Goal: Task Accomplishment & Management: Manage account settings

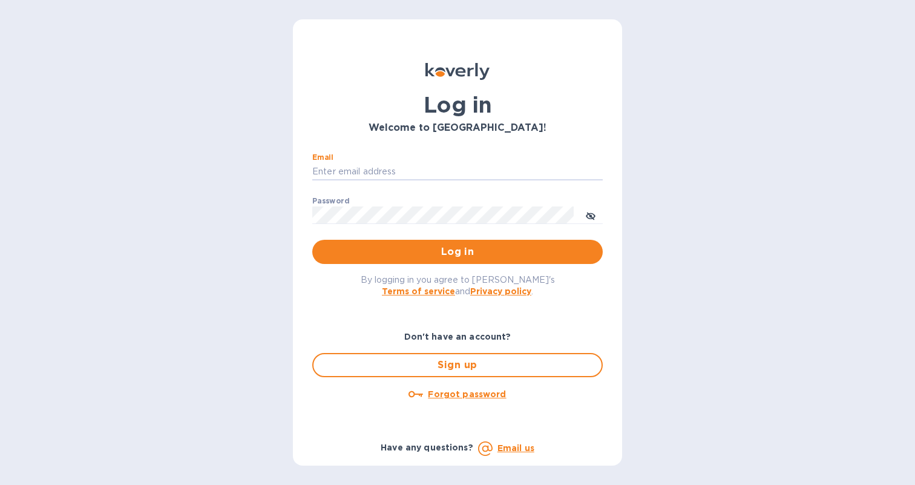
type input "[PERSON_NAME][EMAIL_ADDRESS][DOMAIN_NAME]"
click at [457, 252] on button "Log in" at bounding box center [457, 252] width 290 height 24
type input "[PERSON_NAME][EMAIL_ADDRESS][DOMAIN_NAME]"
click at [469, 252] on span "Log in" at bounding box center [457, 251] width 271 height 15
type input "[PERSON_NAME][EMAIL_ADDRESS][DOMAIN_NAME]"
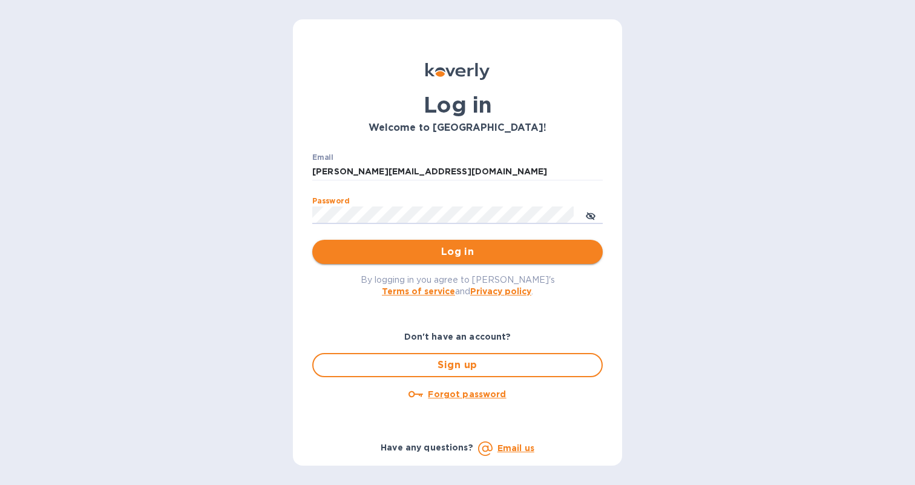
click at [401, 252] on span "Log in" at bounding box center [457, 251] width 271 height 15
type input "[PERSON_NAME][EMAIL_ADDRESS][DOMAIN_NAME]"
click at [512, 242] on button "Log in" at bounding box center [457, 252] width 290 height 24
click at [690, 266] on div "Log in Welcome to [GEOGRAPHIC_DATA]! Email ​ Password ​ Log in By logging in yo…" at bounding box center [457, 242] width 915 height 485
click at [466, 170] on input "Email" at bounding box center [457, 172] width 290 height 18
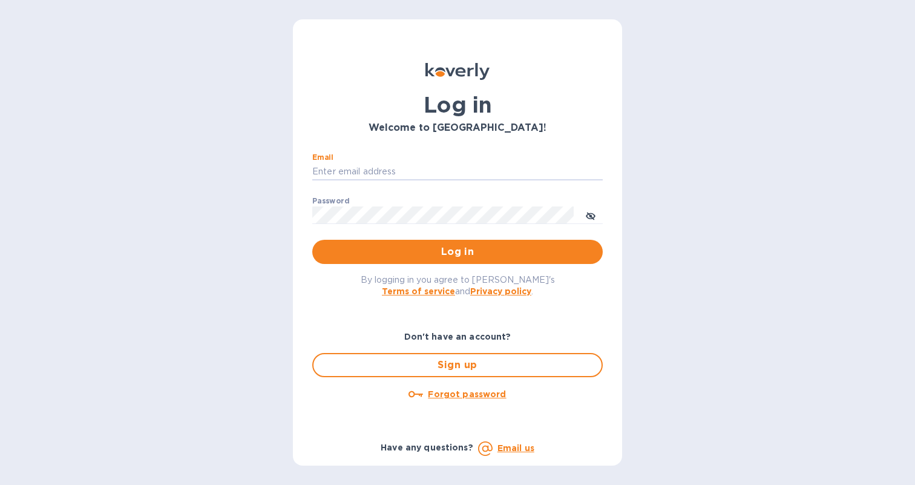
type input "[PERSON_NAME][EMAIL_ADDRESS][DOMAIN_NAME]"
click at [517, 252] on span "Log in" at bounding box center [457, 251] width 271 height 15
click at [724, 177] on div "Log in Welcome to [GEOGRAPHIC_DATA]! Email ​ Password ​ Log in By logging in yo…" at bounding box center [457, 242] width 915 height 485
